Goal: Communication & Community: Ask a question

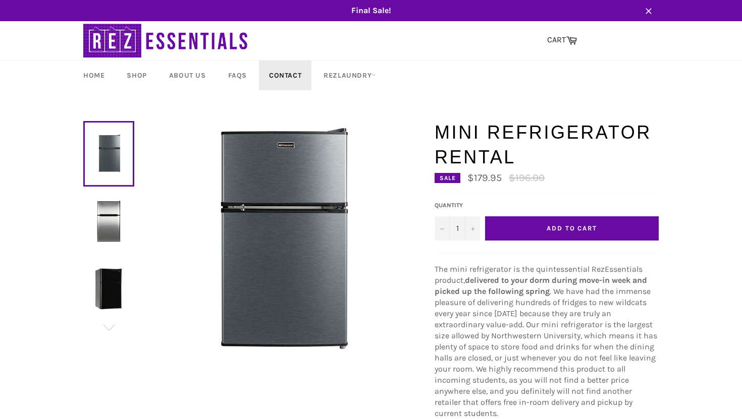
click at [283, 73] on link "Contact" at bounding box center [285, 76] width 52 height 30
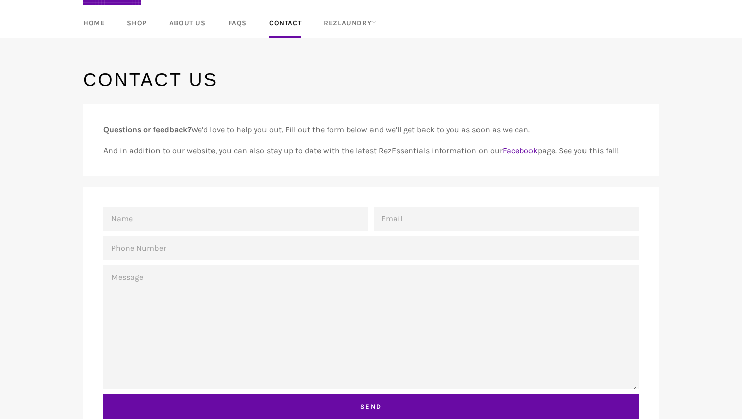
click at [399, 181] on div "Questions or feedback? We’d love to help you out. Fill out the form below and w…" at bounding box center [366, 274] width 586 height 341
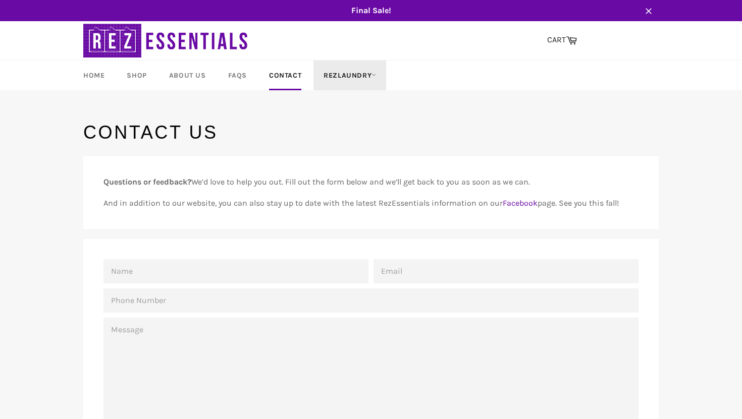
click at [376, 66] on link "RezLaundry" at bounding box center [349, 76] width 73 height 30
click at [355, 139] on link "Laundry Plans" at bounding box center [362, 134] width 86 height 16
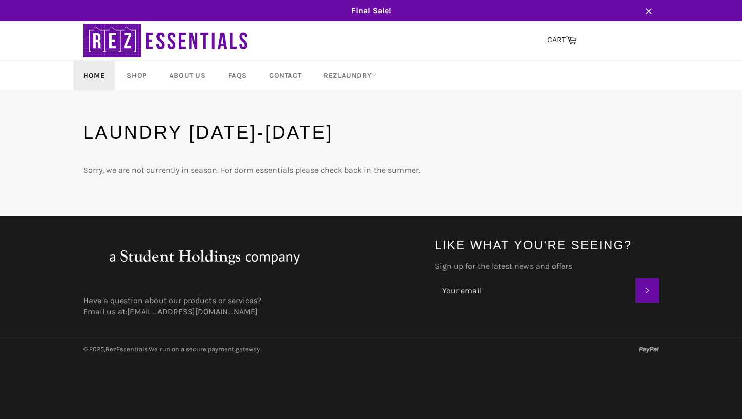
click at [98, 67] on link "Home" at bounding box center [93, 76] width 41 height 30
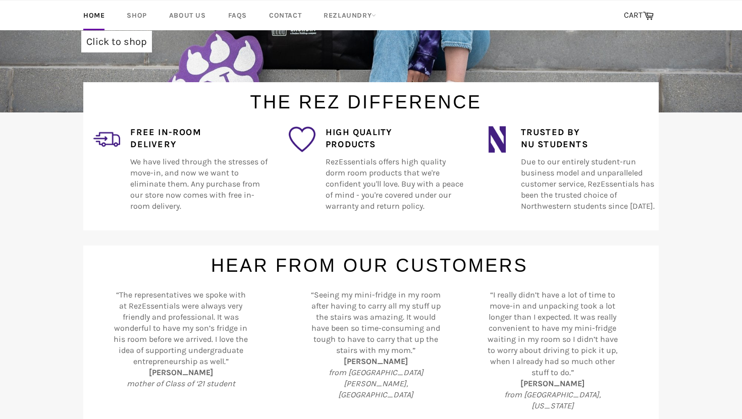
scroll to position [290, 0]
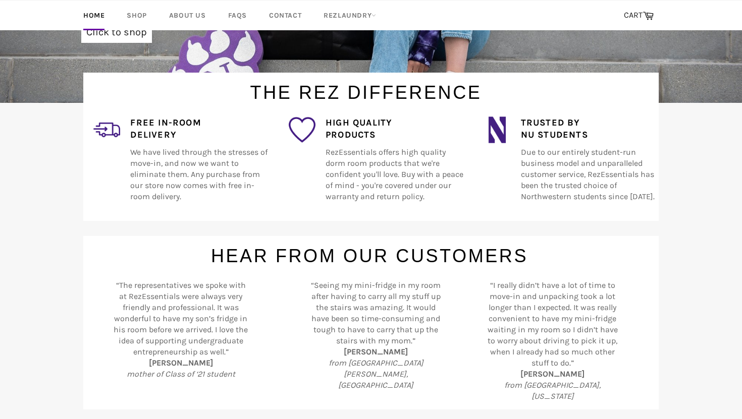
click at [151, 125] on h4 "Free In-Room Delivery" at bounding box center [199, 129] width 138 height 25
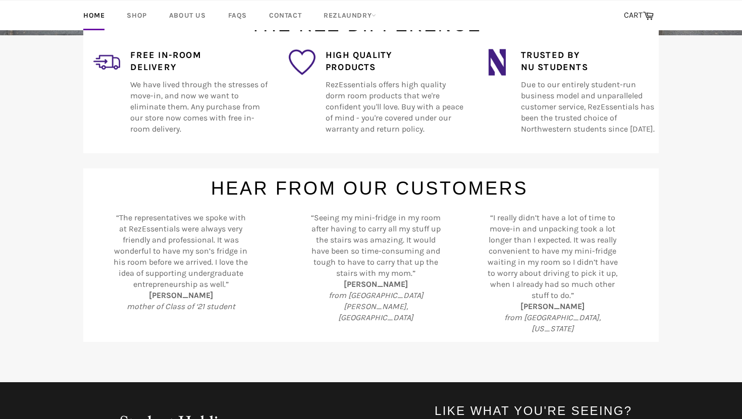
scroll to position [453, 0]
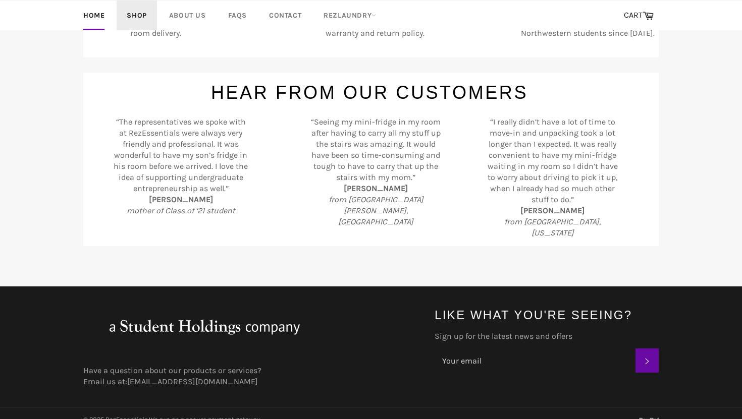
click at [138, 6] on link "Shop" at bounding box center [137, 16] width 40 height 30
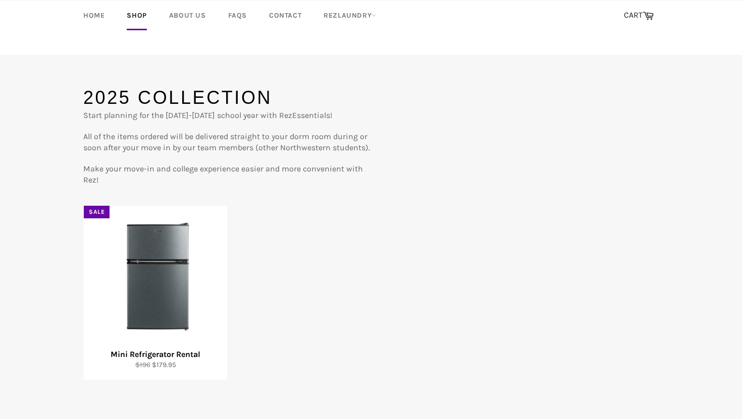
scroll to position [138, 0]
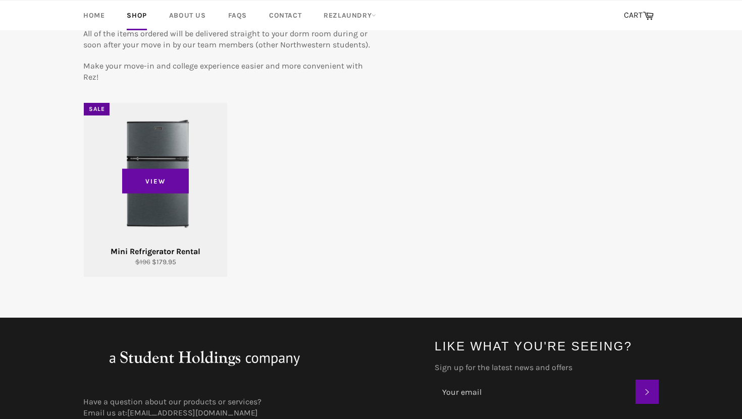
click at [187, 219] on div "View" at bounding box center [155, 190] width 143 height 174
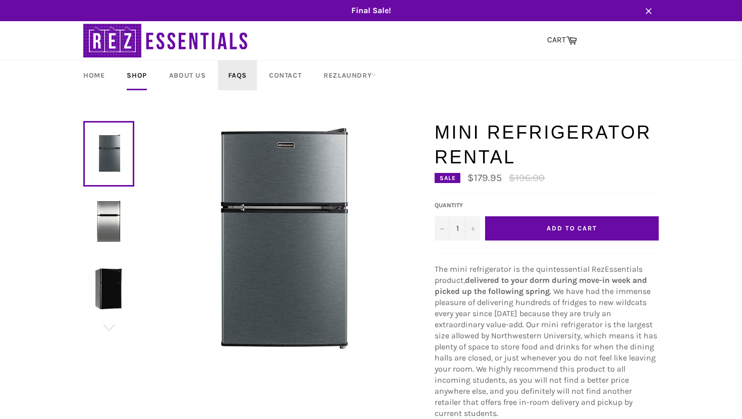
click at [234, 76] on link "FAQs" at bounding box center [237, 76] width 39 height 30
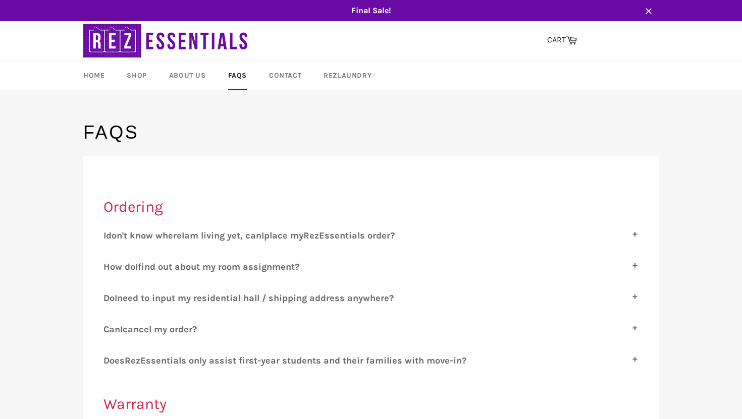
click at [376, 11] on span "Final Sale!" at bounding box center [371, 10] width 596 height 11
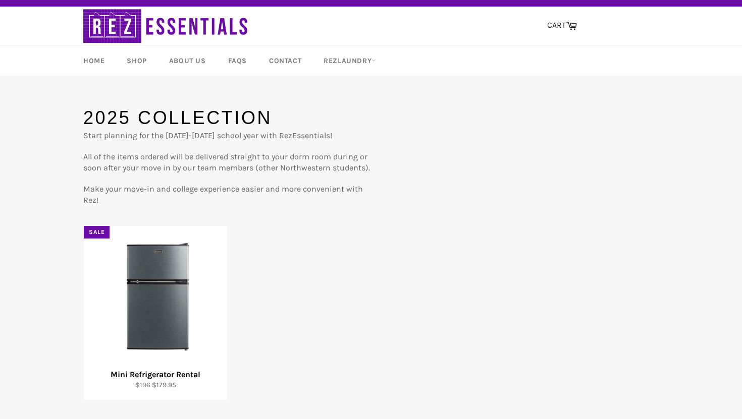
scroll to position [16, 0]
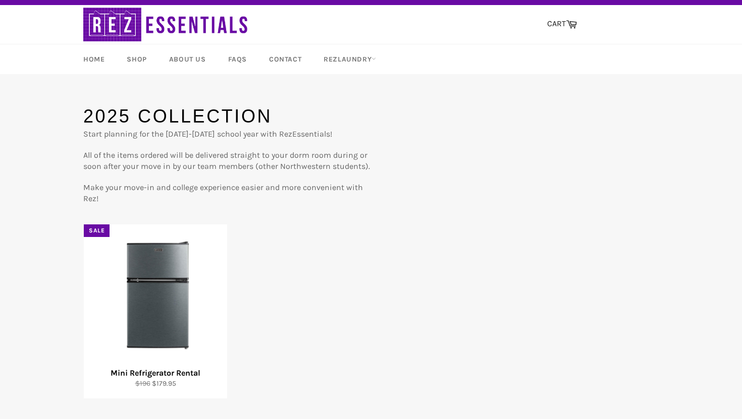
click at [124, 27] on img at bounding box center [166, 24] width 167 height 39
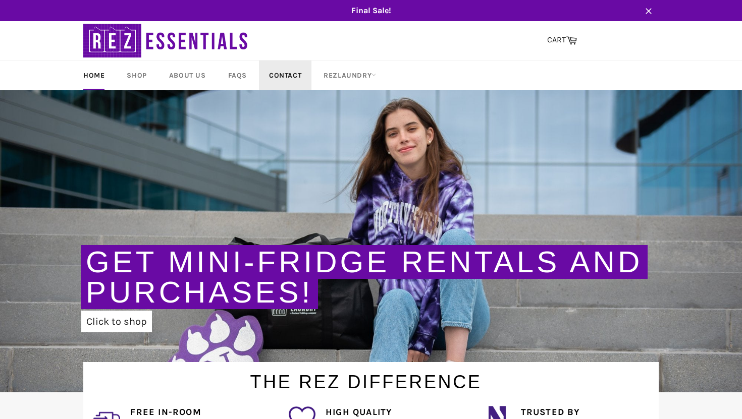
click at [269, 74] on link "Contact" at bounding box center [285, 76] width 52 height 30
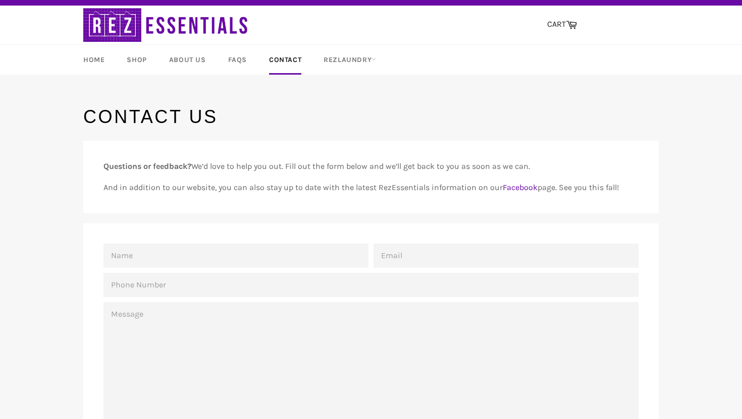
scroll to position [41, 0]
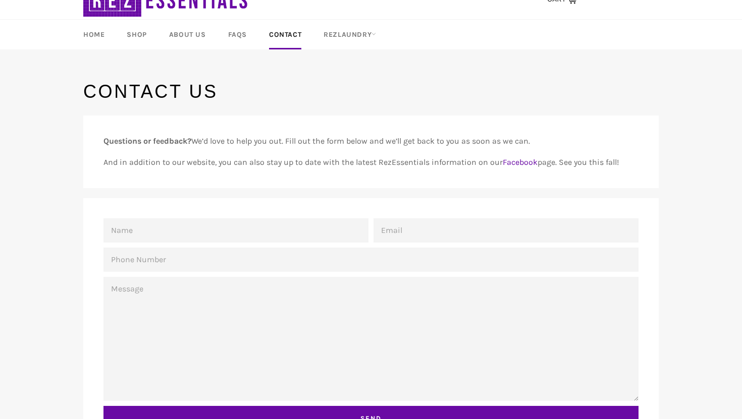
click at [252, 234] on input "Name" at bounding box center [235, 231] width 265 height 24
type input "Kabir"
click at [481, 232] on input "Email" at bounding box center [506, 231] width 265 height 24
type input "n"
drag, startPoint x: 478, startPoint y: 226, endPoint x: 275, endPoint y: 217, distance: 203.1
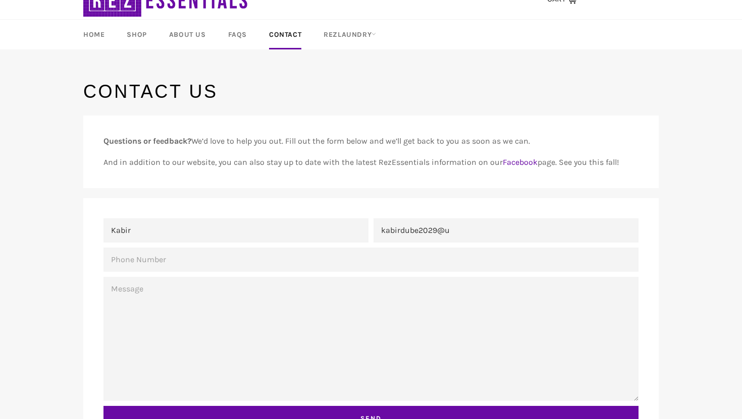
click at [275, 217] on div "Name Kabir Email kabirdube2029@u Phone Number Message Send" at bounding box center [370, 327] width 575 height 258
paste input "KabirDube2029@u.northwestern.ed"
type input "KabirDube2029@u.northwestern.edu"
click at [286, 261] on input "Phone Number" at bounding box center [370, 260] width 535 height 24
type input "+"
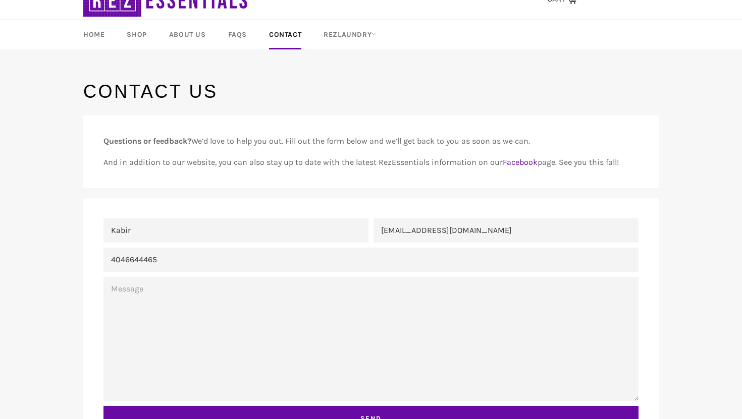
type input "4046644465"
click at [287, 309] on textarea "Message" at bounding box center [370, 339] width 535 height 124
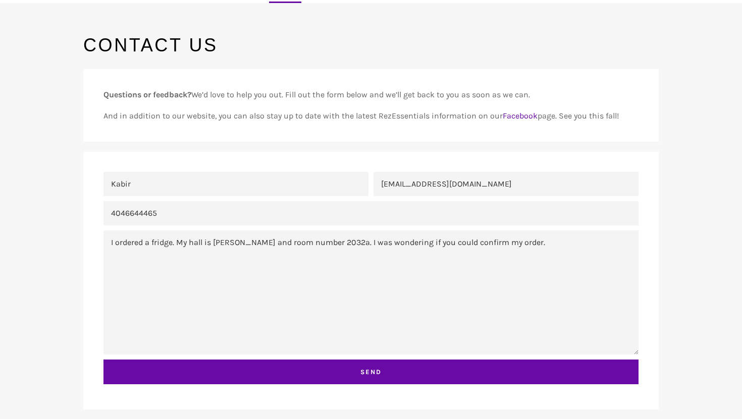
scroll to position [93, 0]
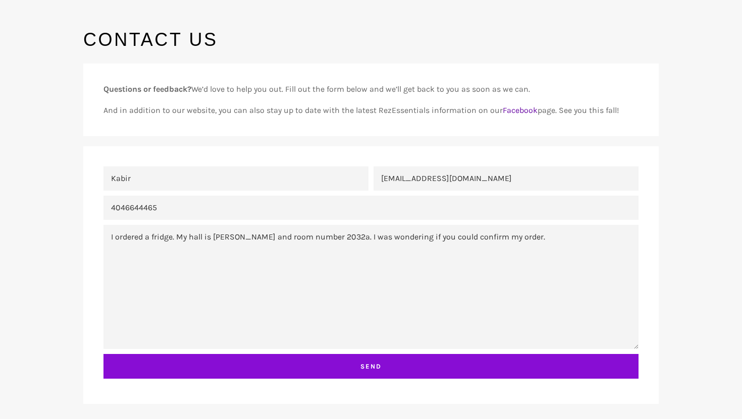
type textarea "I ordered a fridge. My hall is allison hall and room number 2032a. I was wonder…"
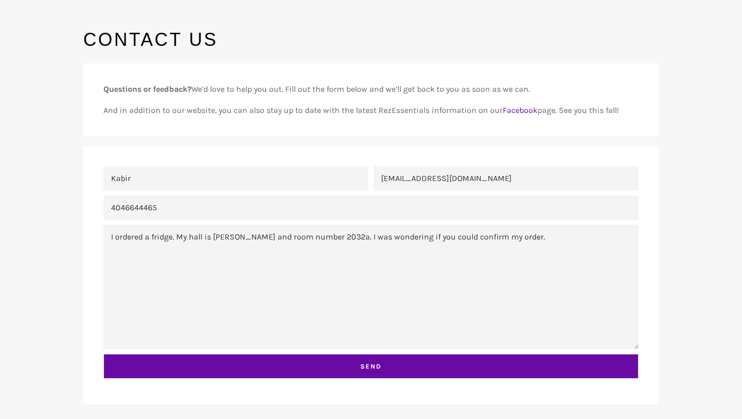
click at [242, 365] on input "Send" at bounding box center [370, 366] width 535 height 25
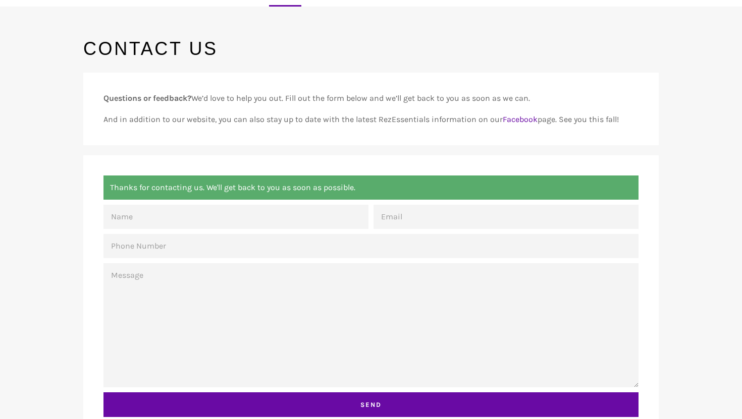
scroll to position [26, 0]
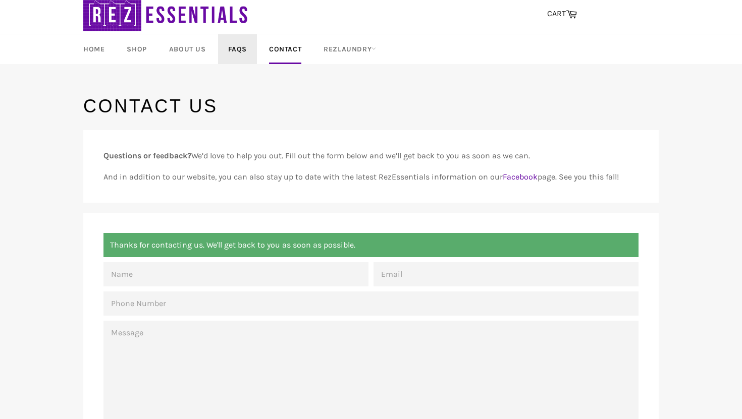
click at [235, 49] on link "FAQs" at bounding box center [237, 49] width 39 height 30
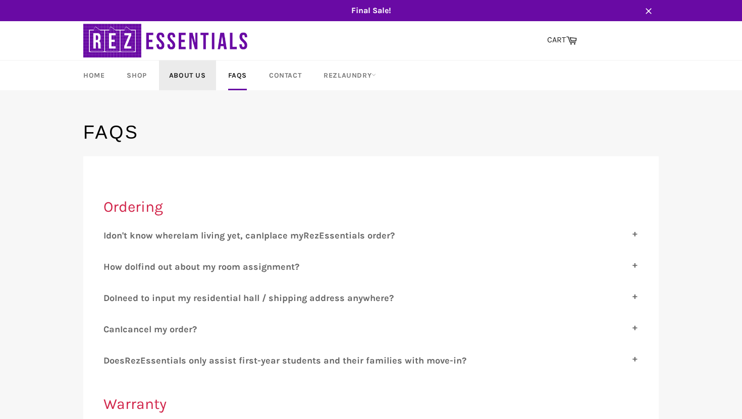
click at [193, 74] on link "About Us" at bounding box center [187, 76] width 57 height 30
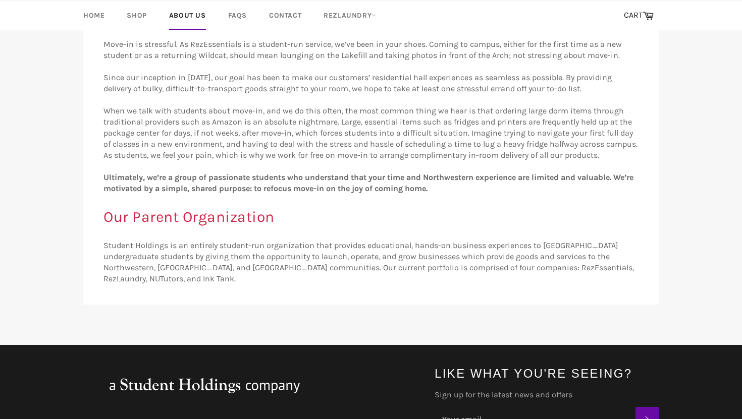
scroll to position [175, 0]
